Goal: Connect with others: Connect with others

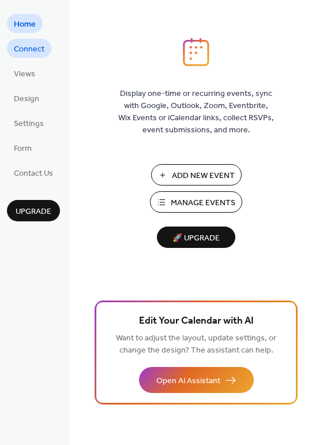
click at [40, 51] on span "Connect" at bounding box center [29, 49] width 31 height 12
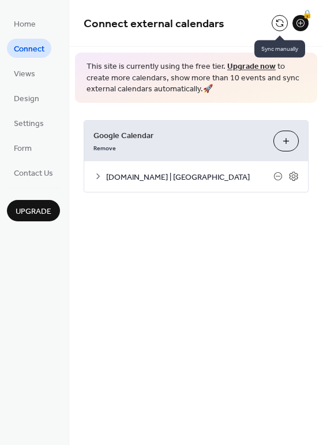
click at [277, 25] on button at bounding box center [280, 23] width 16 height 16
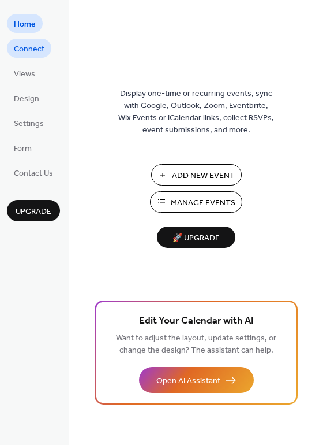
click at [27, 50] on span "Connect" at bounding box center [29, 49] width 31 height 12
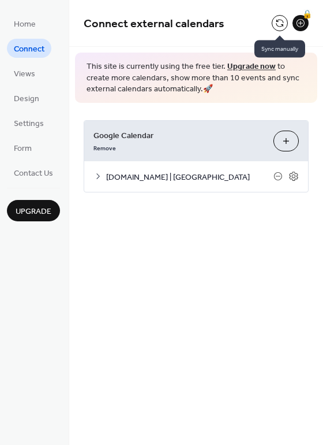
click at [279, 23] on button at bounding box center [280, 23] width 16 height 16
